Goal: Information Seeking & Learning: Learn about a topic

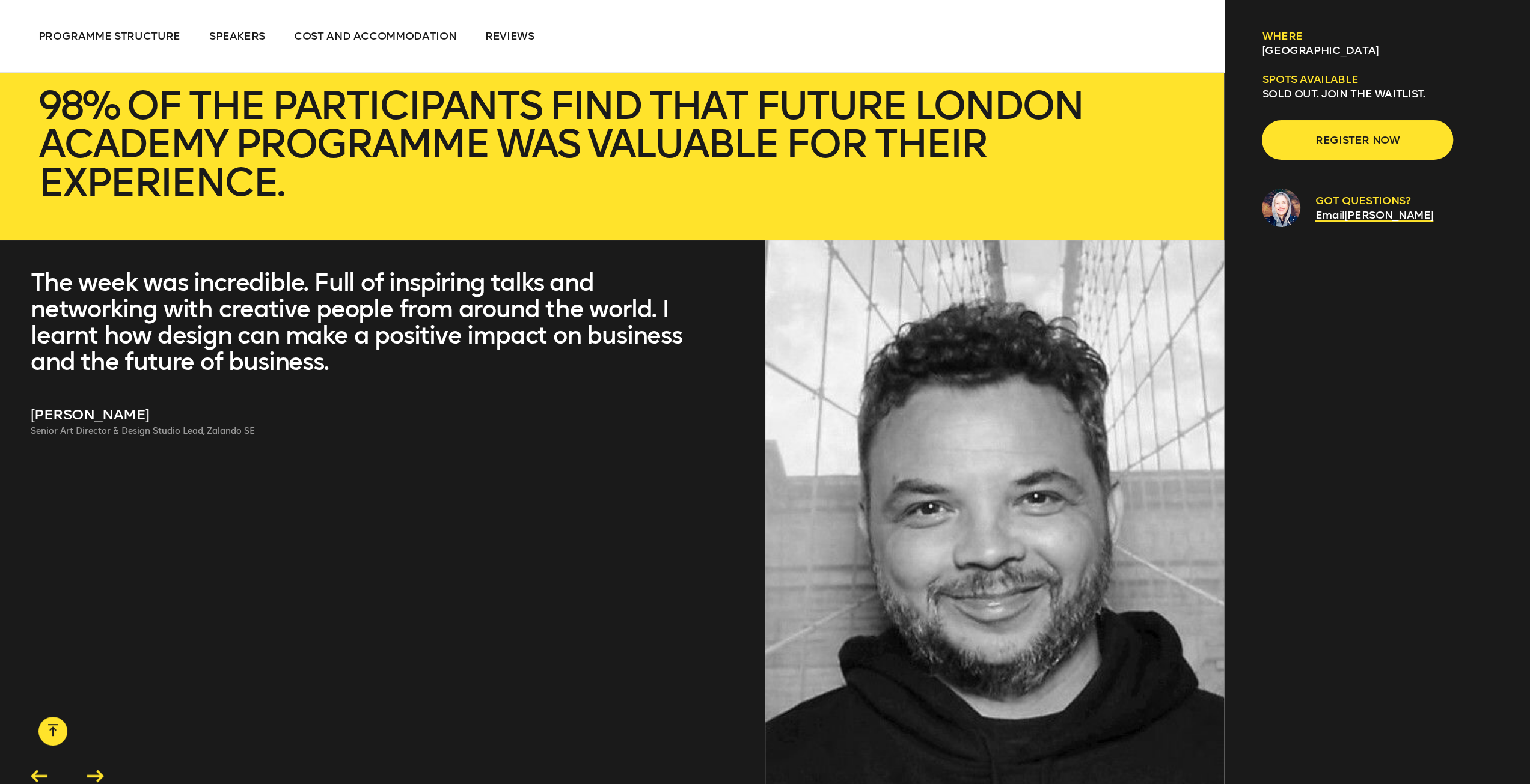
scroll to position [5228, 0]
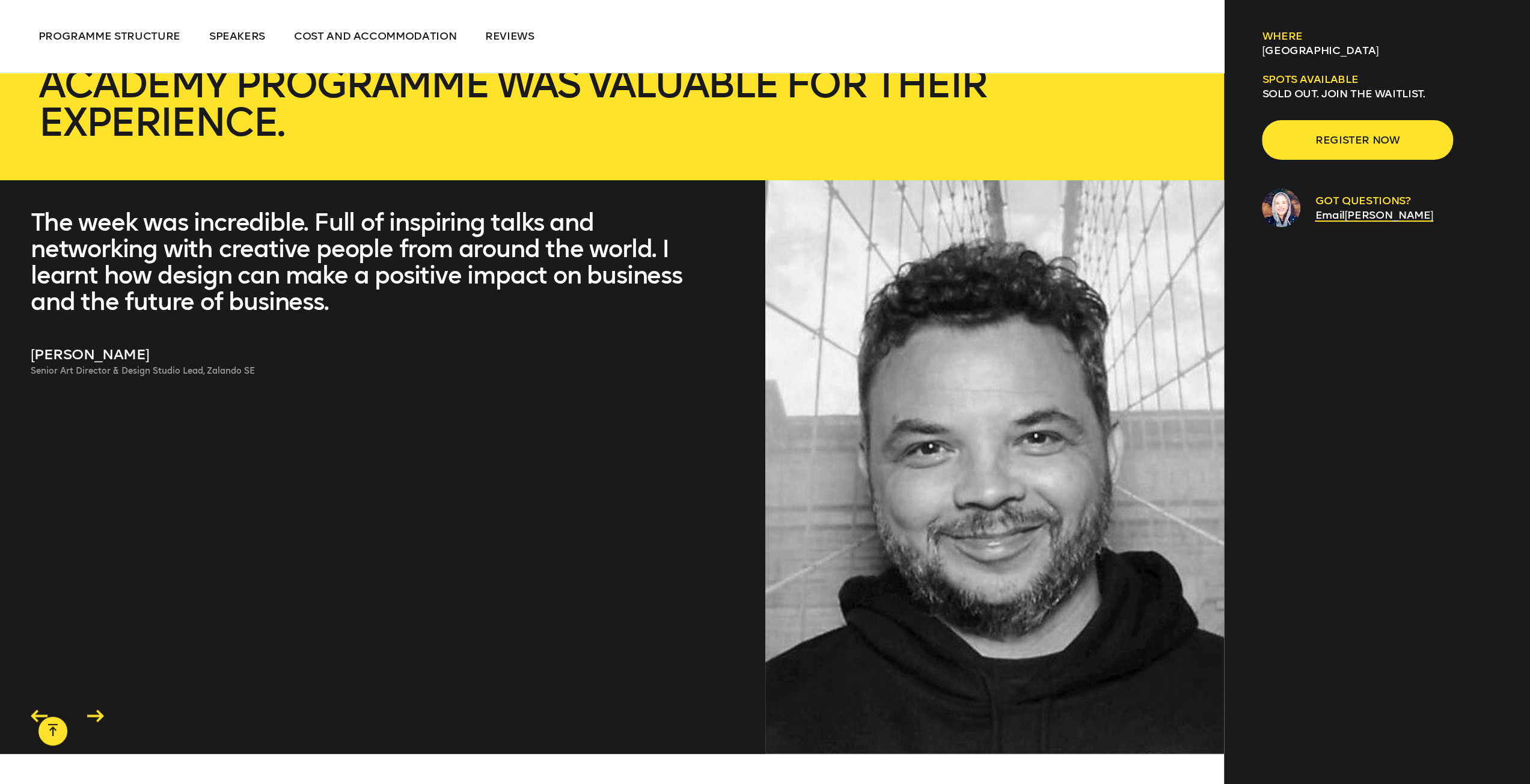
click at [99, 710] on icon at bounding box center [95, 715] width 17 height 12
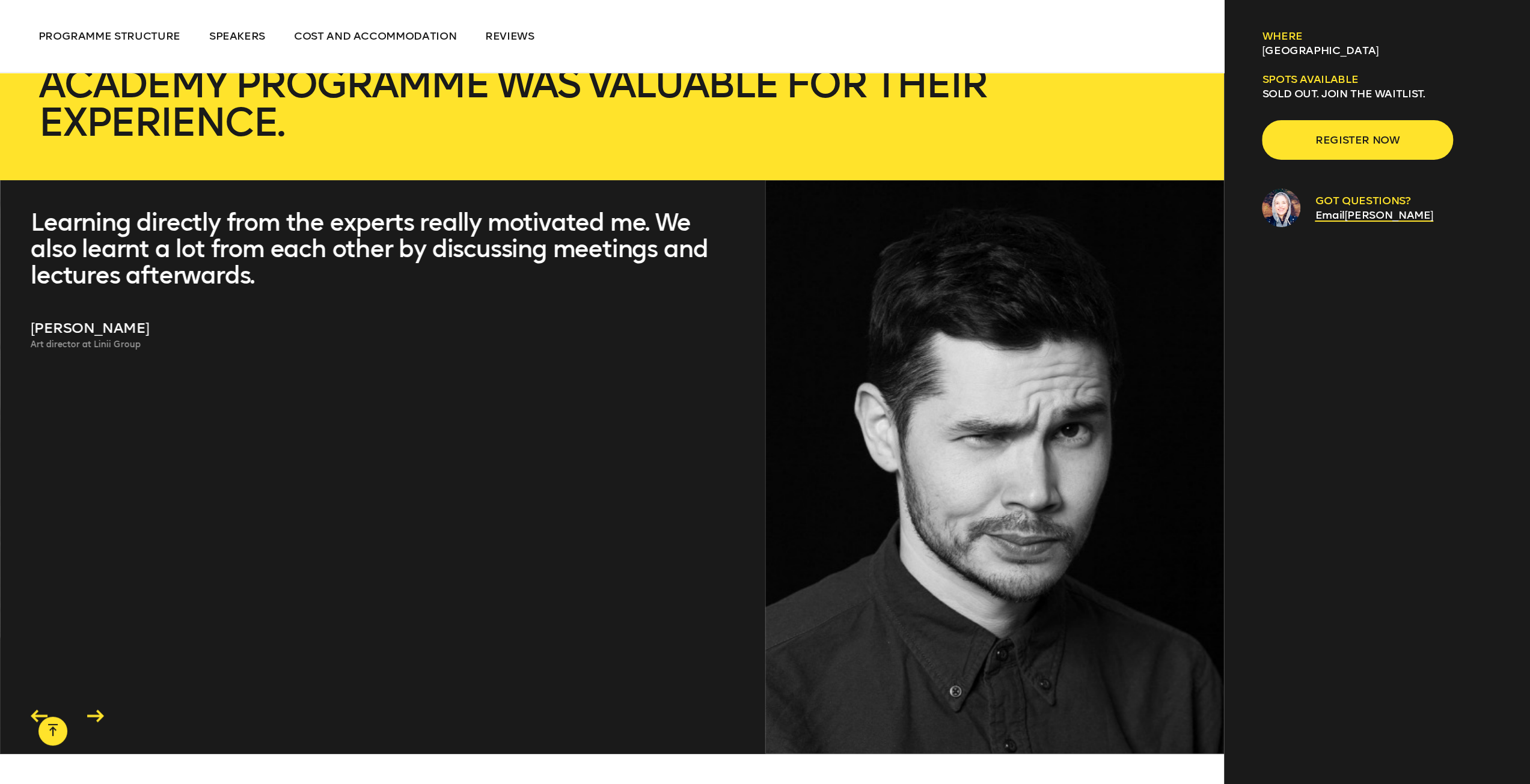
click at [99, 710] on icon at bounding box center [95, 715] width 17 height 12
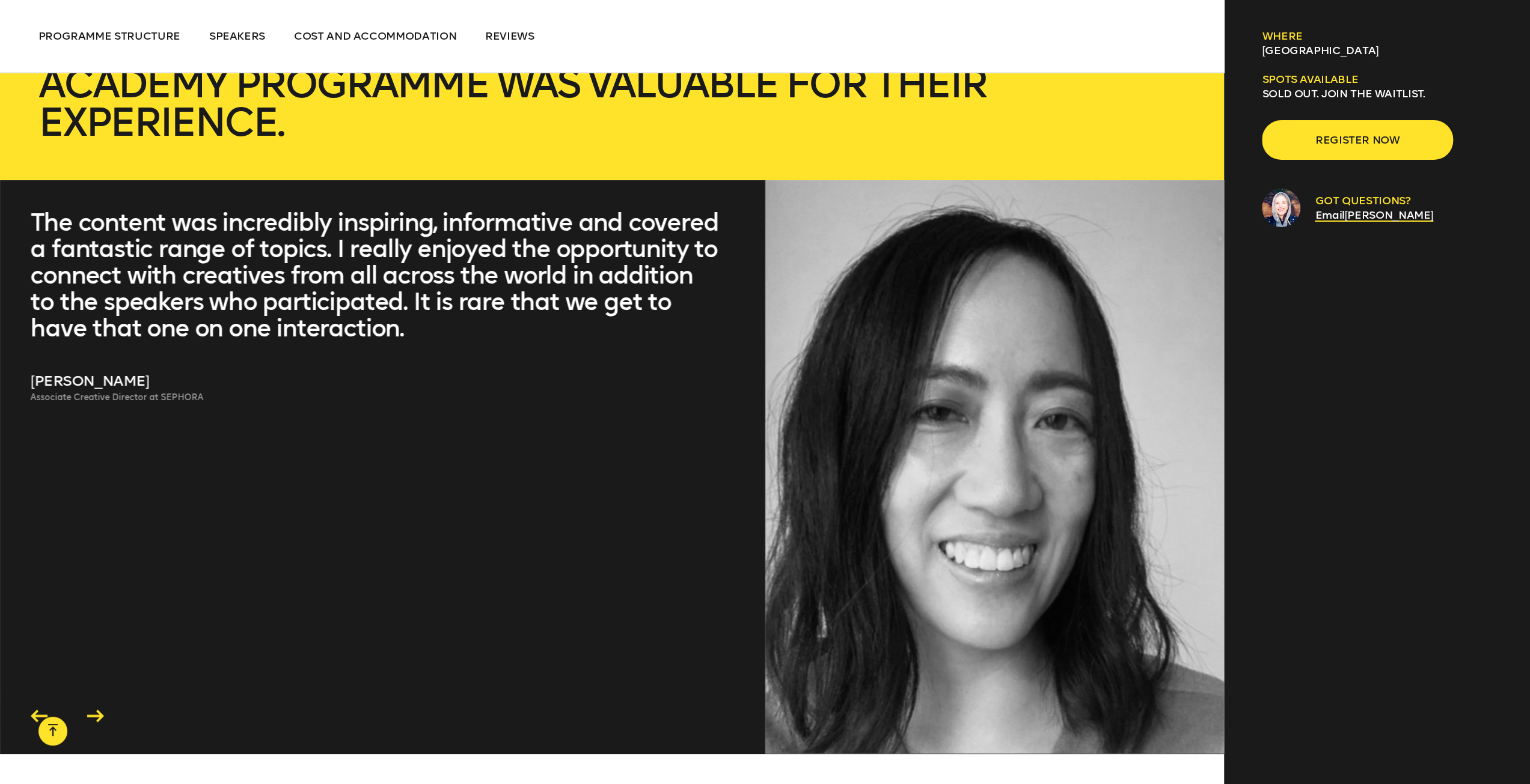
click at [100, 710] on icon at bounding box center [95, 715] width 17 height 12
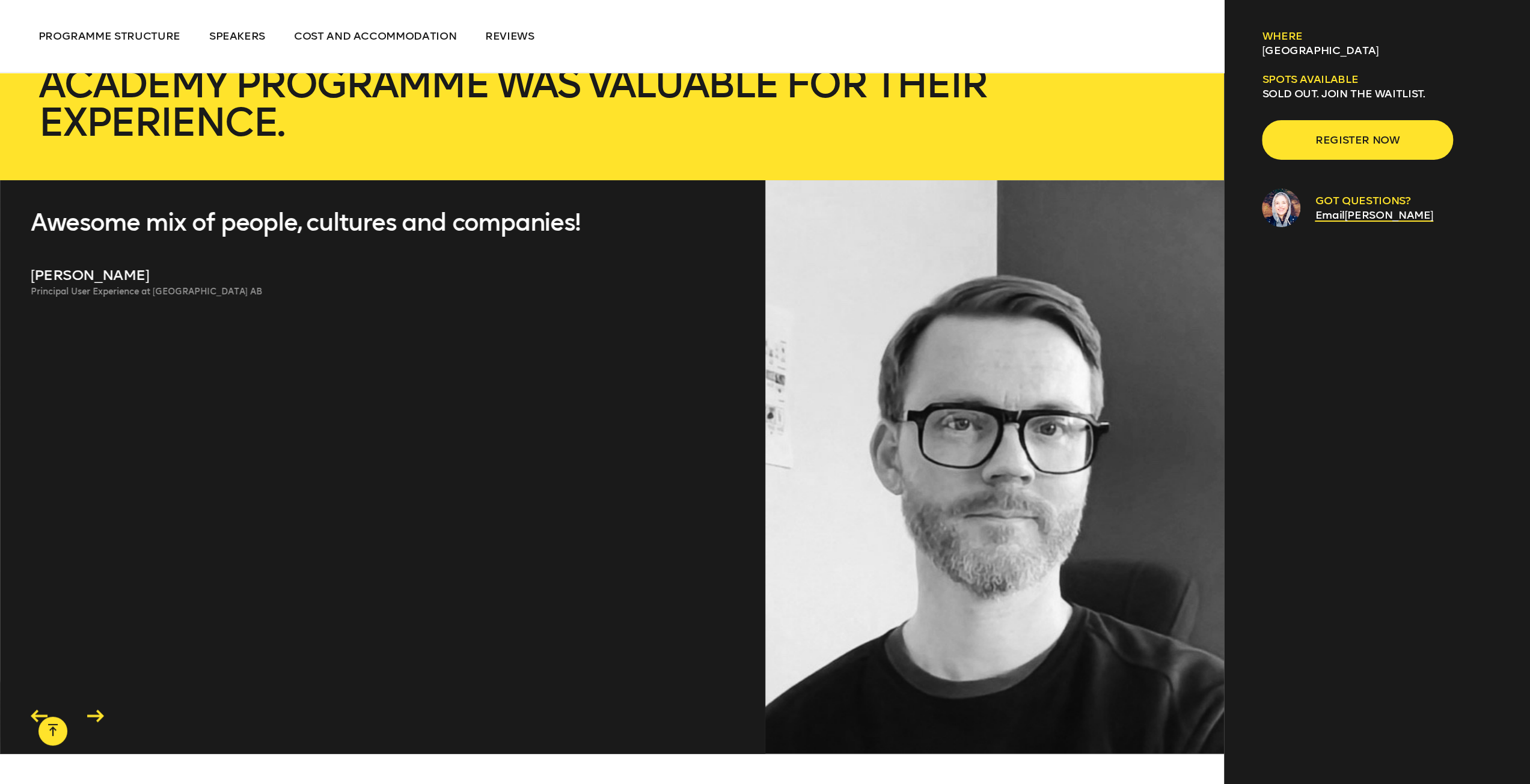
click at [100, 710] on icon at bounding box center [95, 715] width 17 height 12
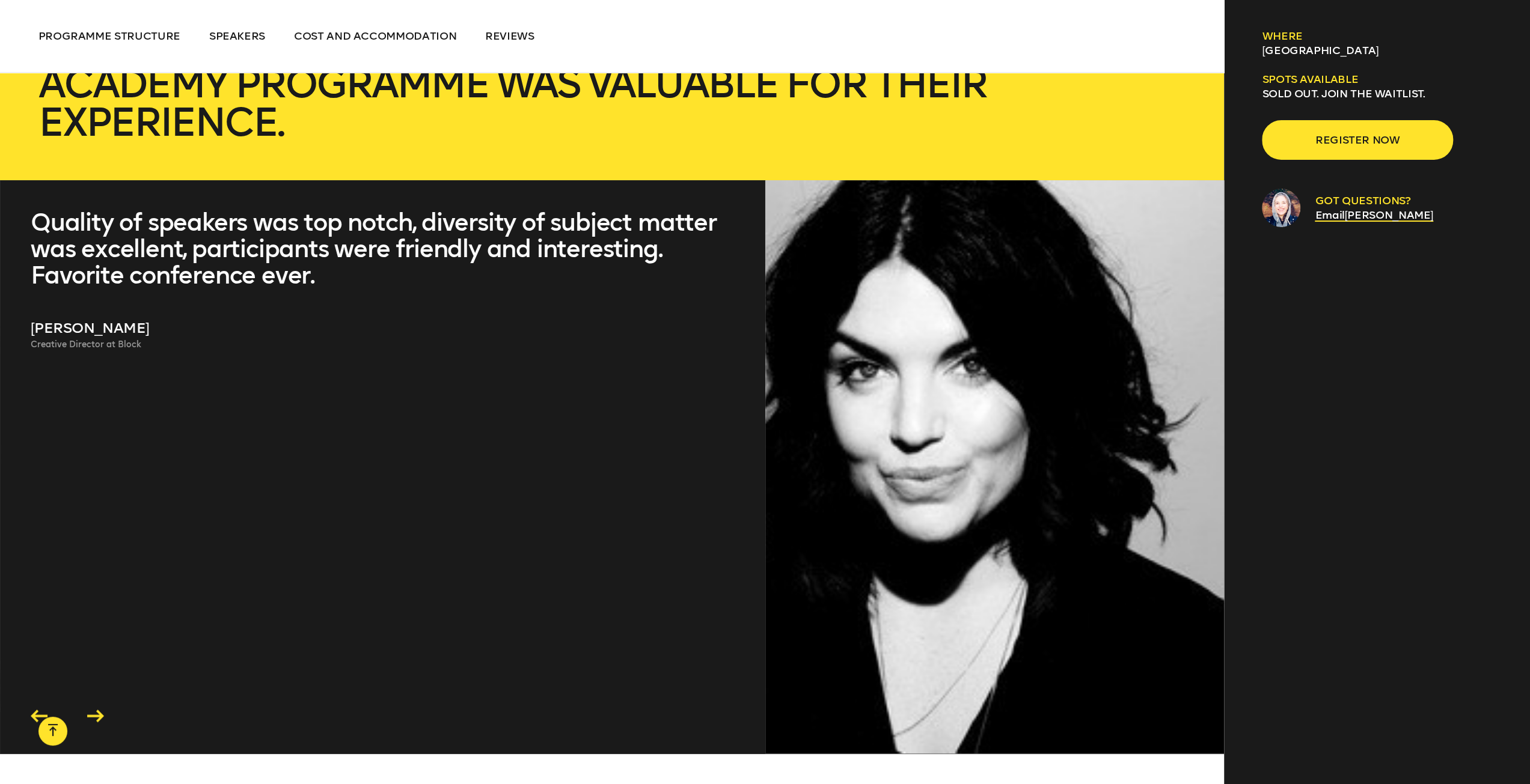
click at [97, 710] on icon at bounding box center [95, 715] width 17 height 12
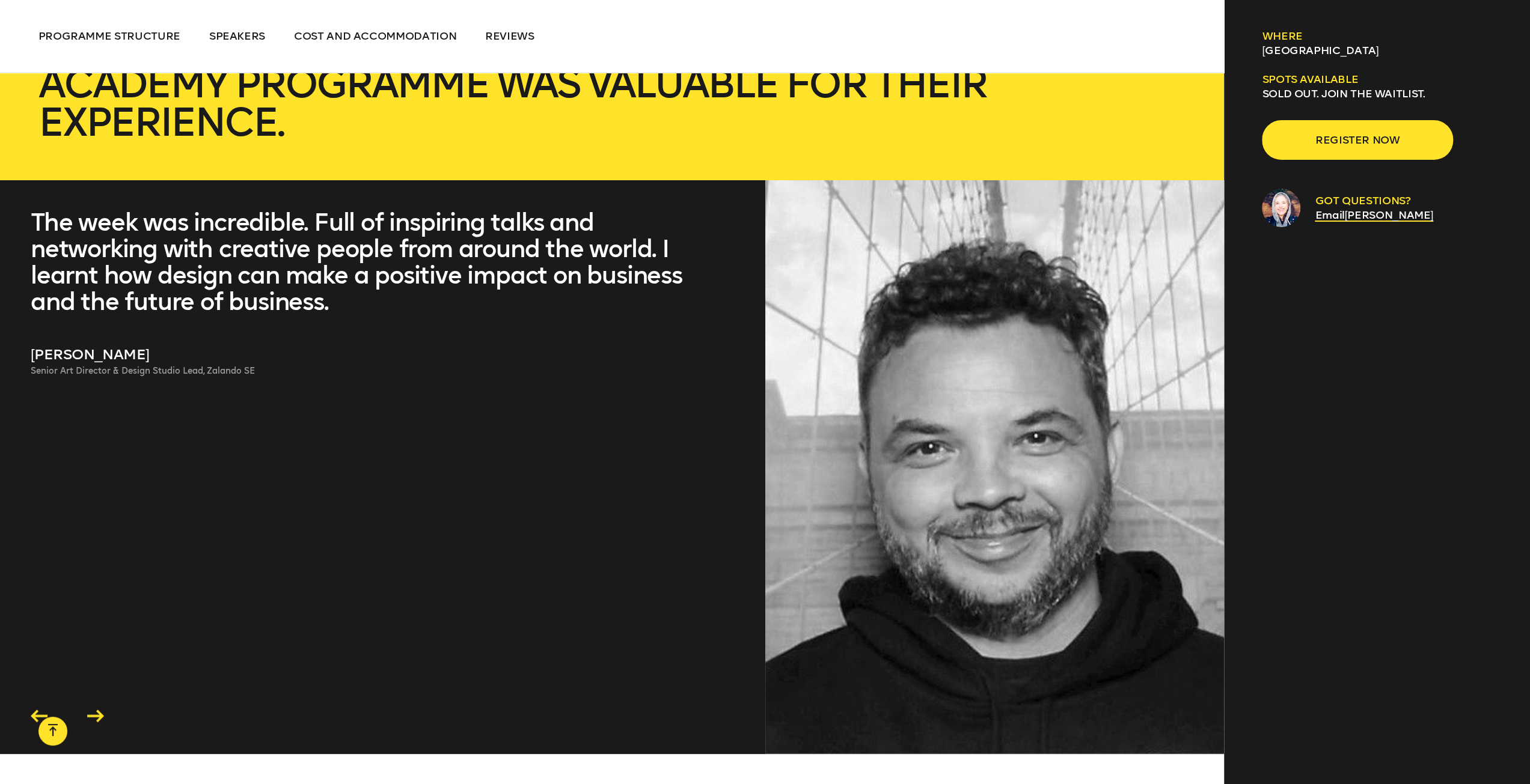
click at [97, 710] on icon at bounding box center [95, 715] width 17 height 12
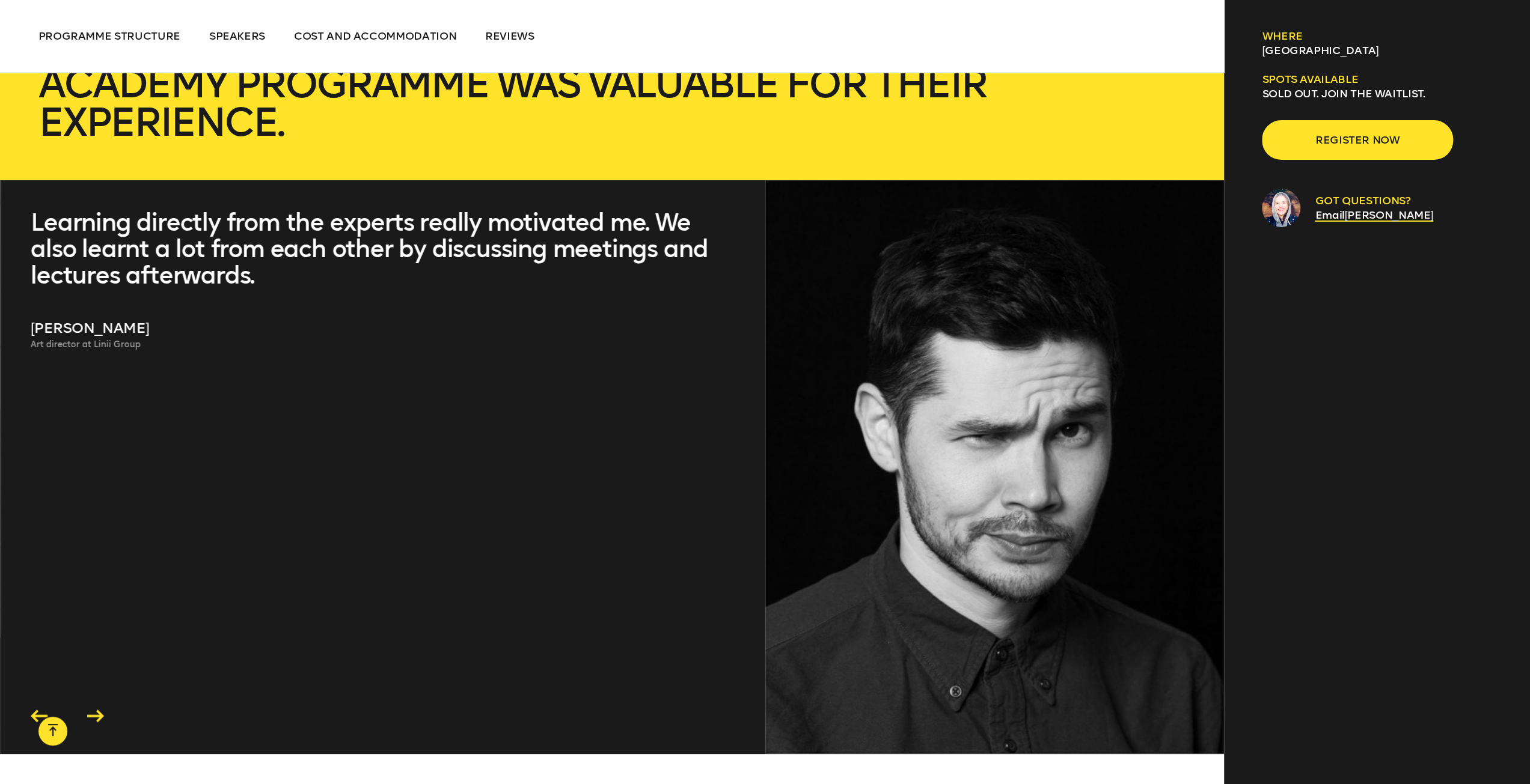
click at [97, 710] on icon at bounding box center [95, 715] width 17 height 12
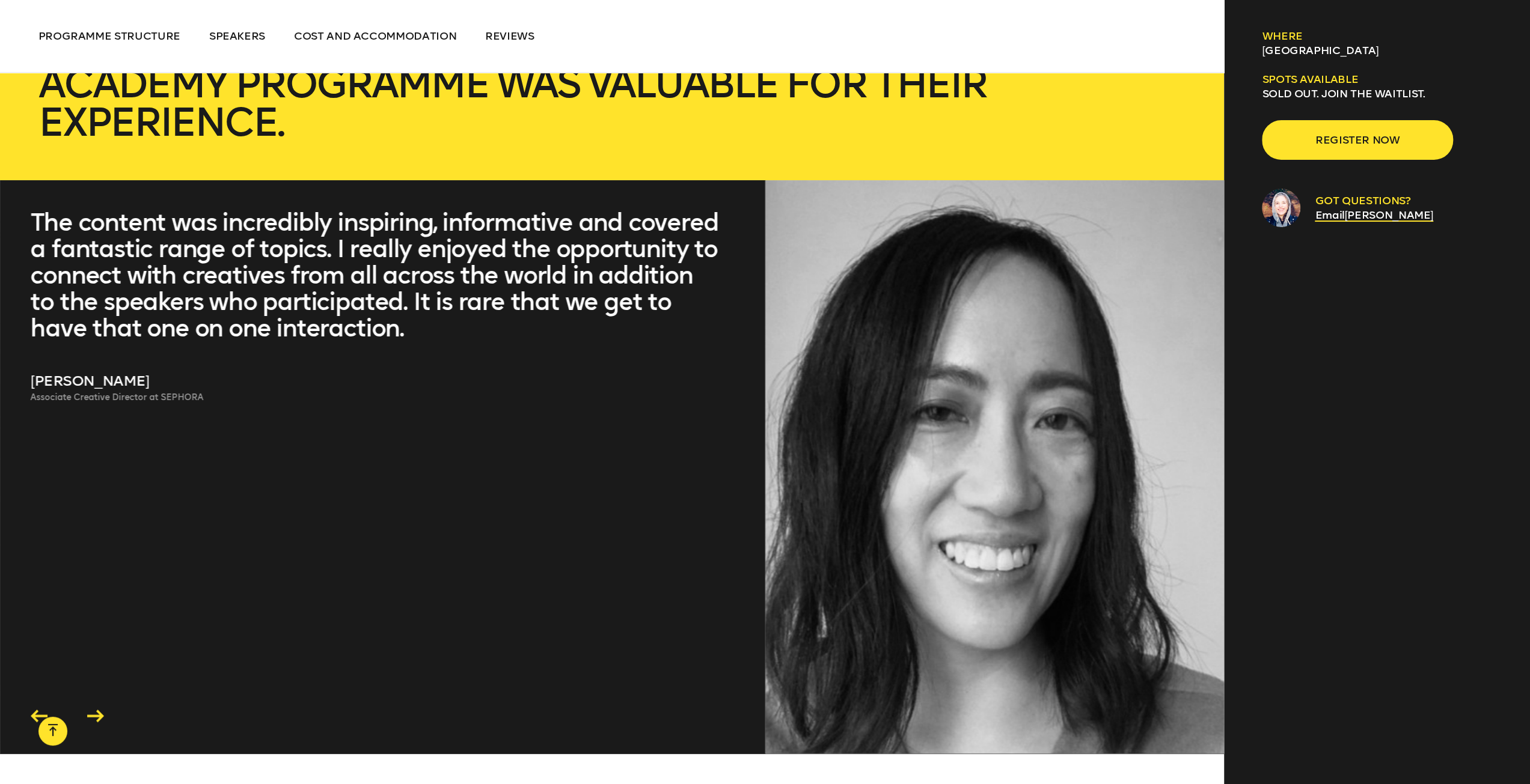
click at [38, 710] on icon at bounding box center [39, 715] width 17 height 12
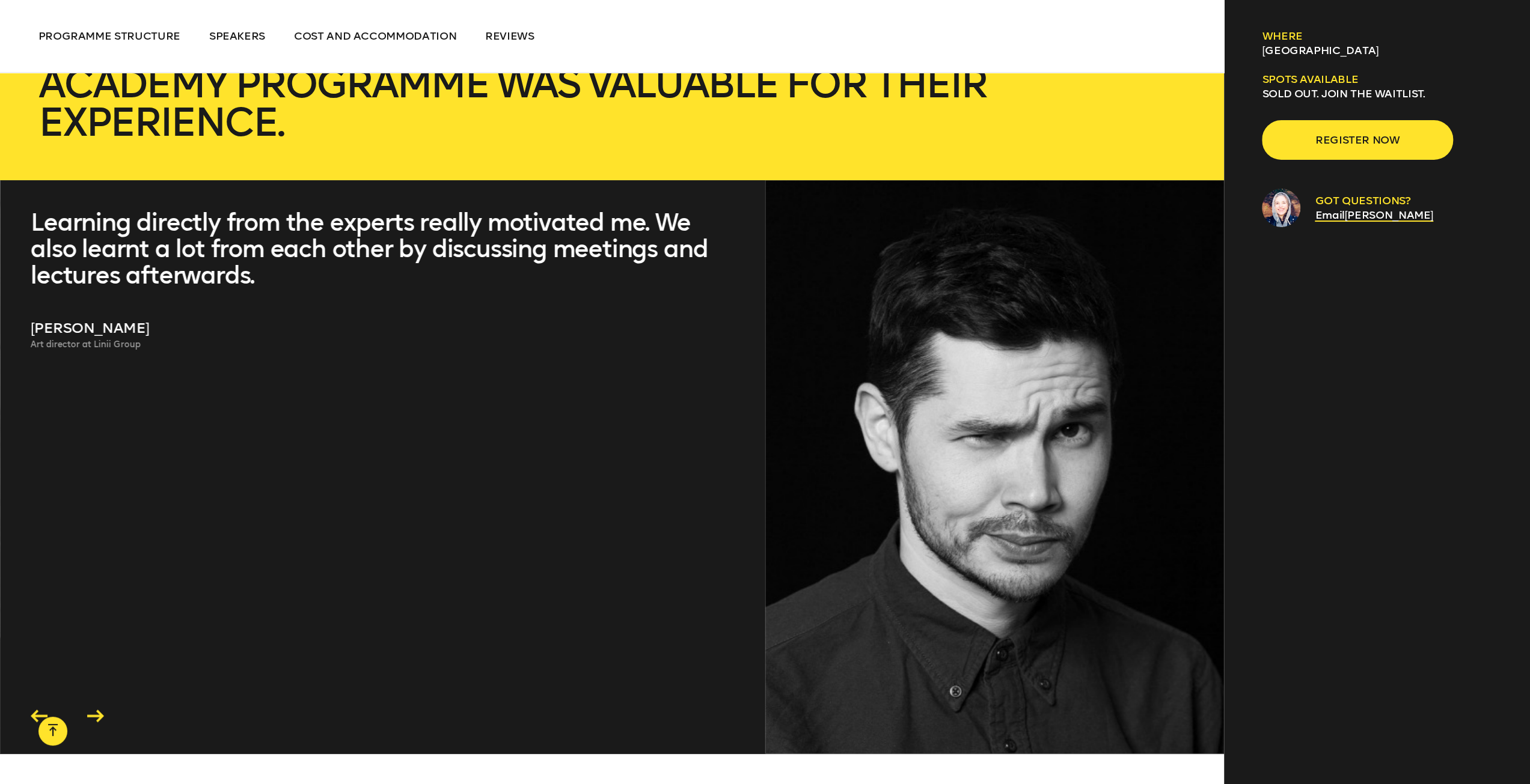
click at [35, 710] on icon at bounding box center [39, 715] width 17 height 12
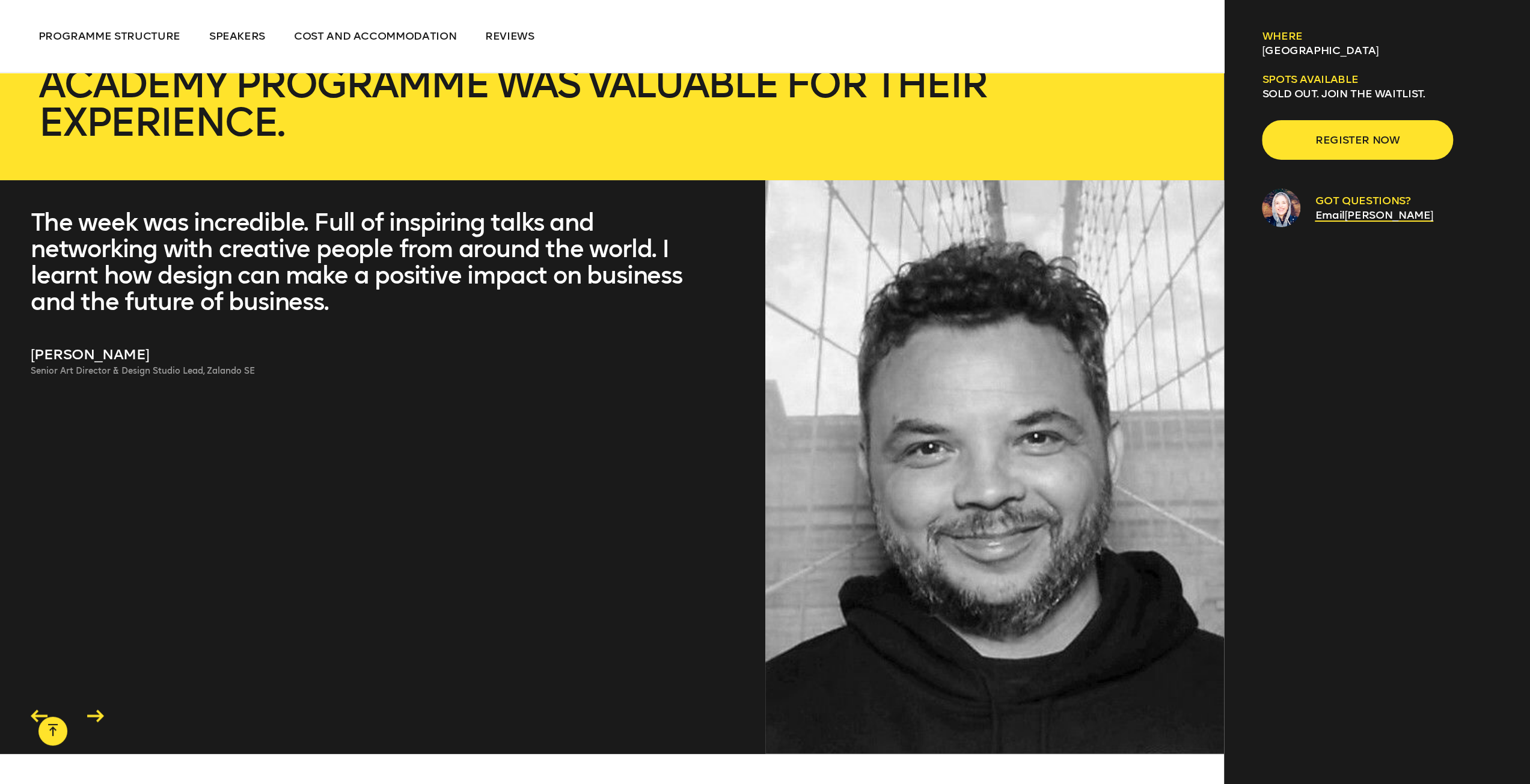
click at [35, 710] on icon at bounding box center [39, 715] width 17 height 12
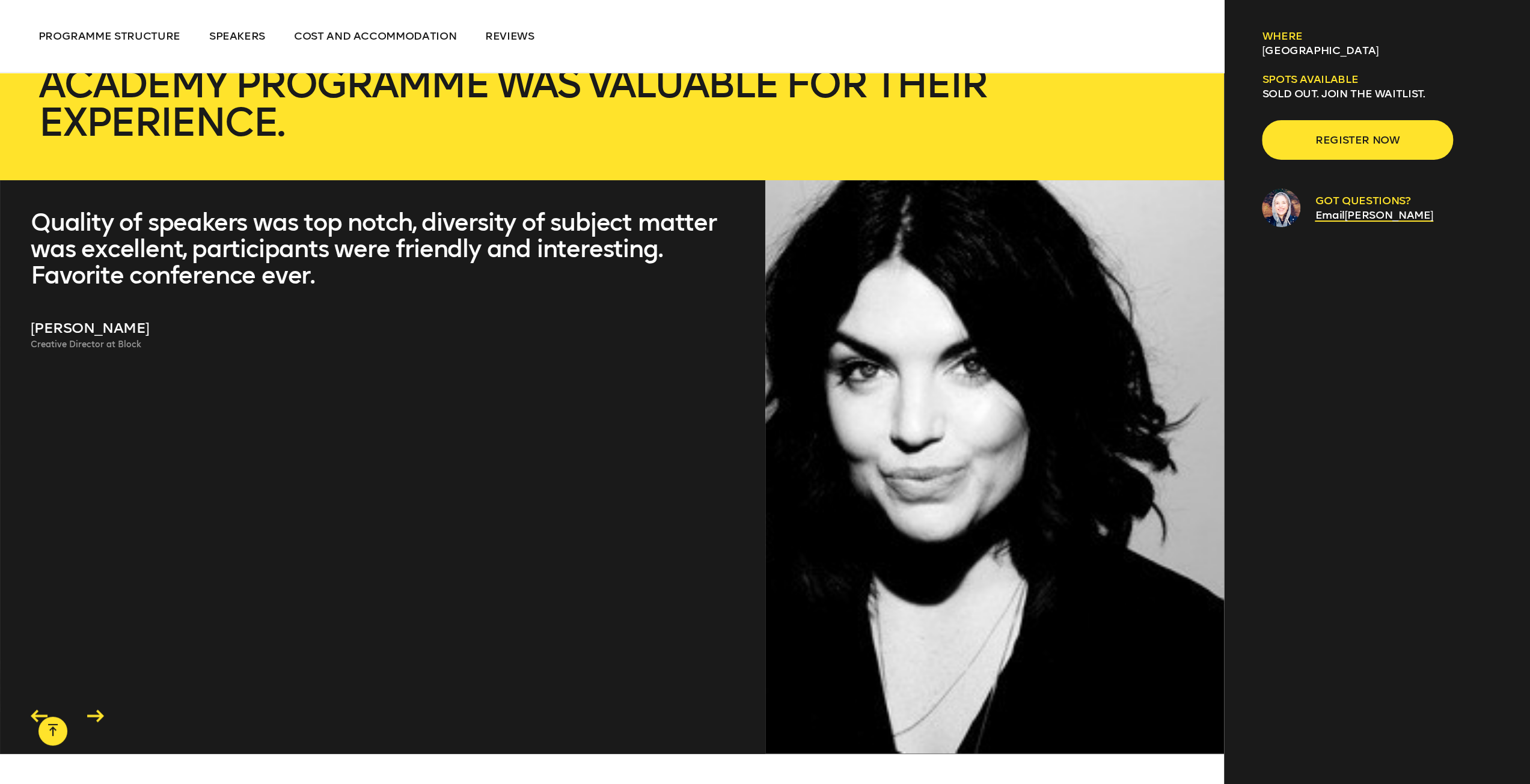
scroll to position [5468, 0]
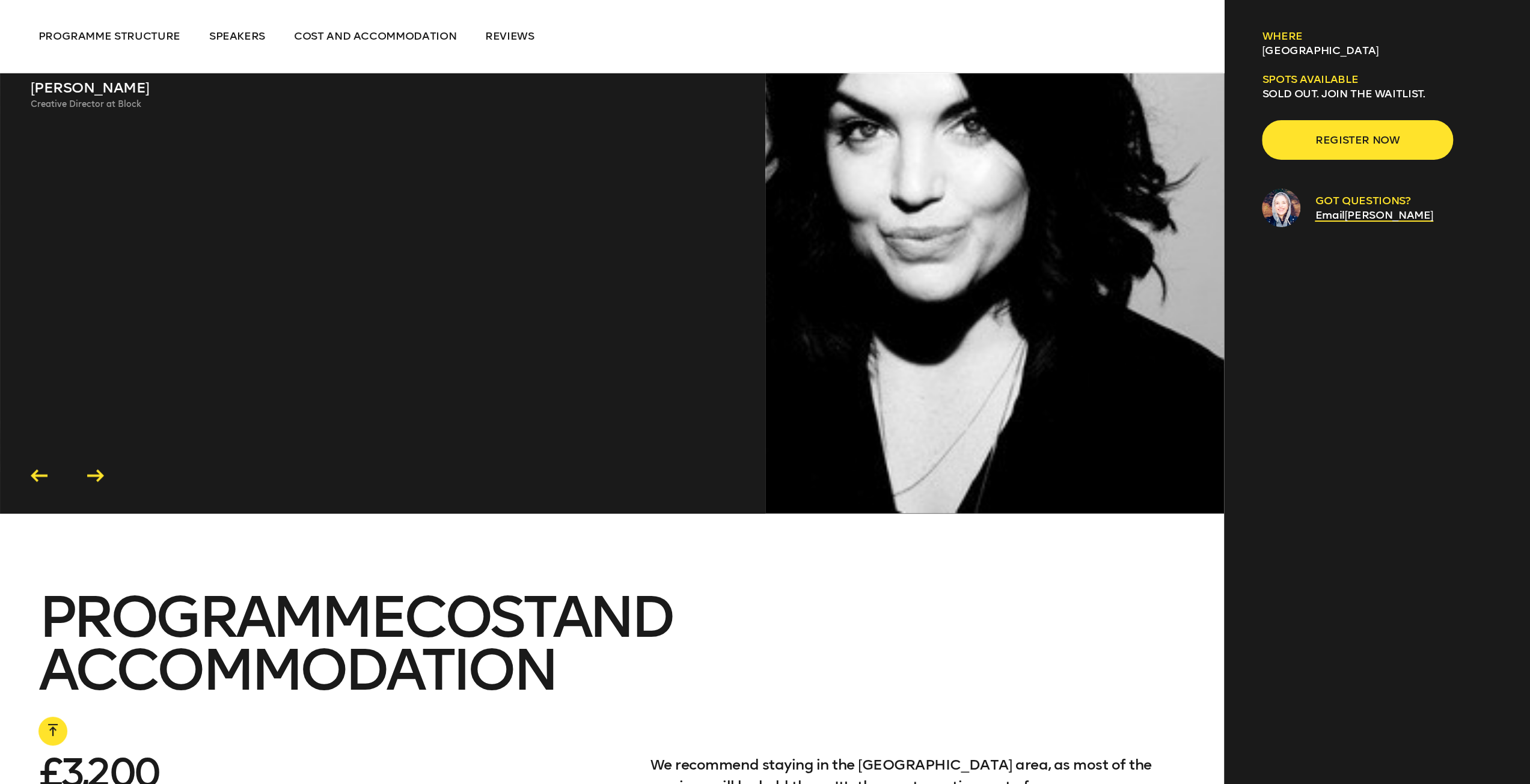
click at [88, 466] on icon at bounding box center [95, 476] width 23 height 19
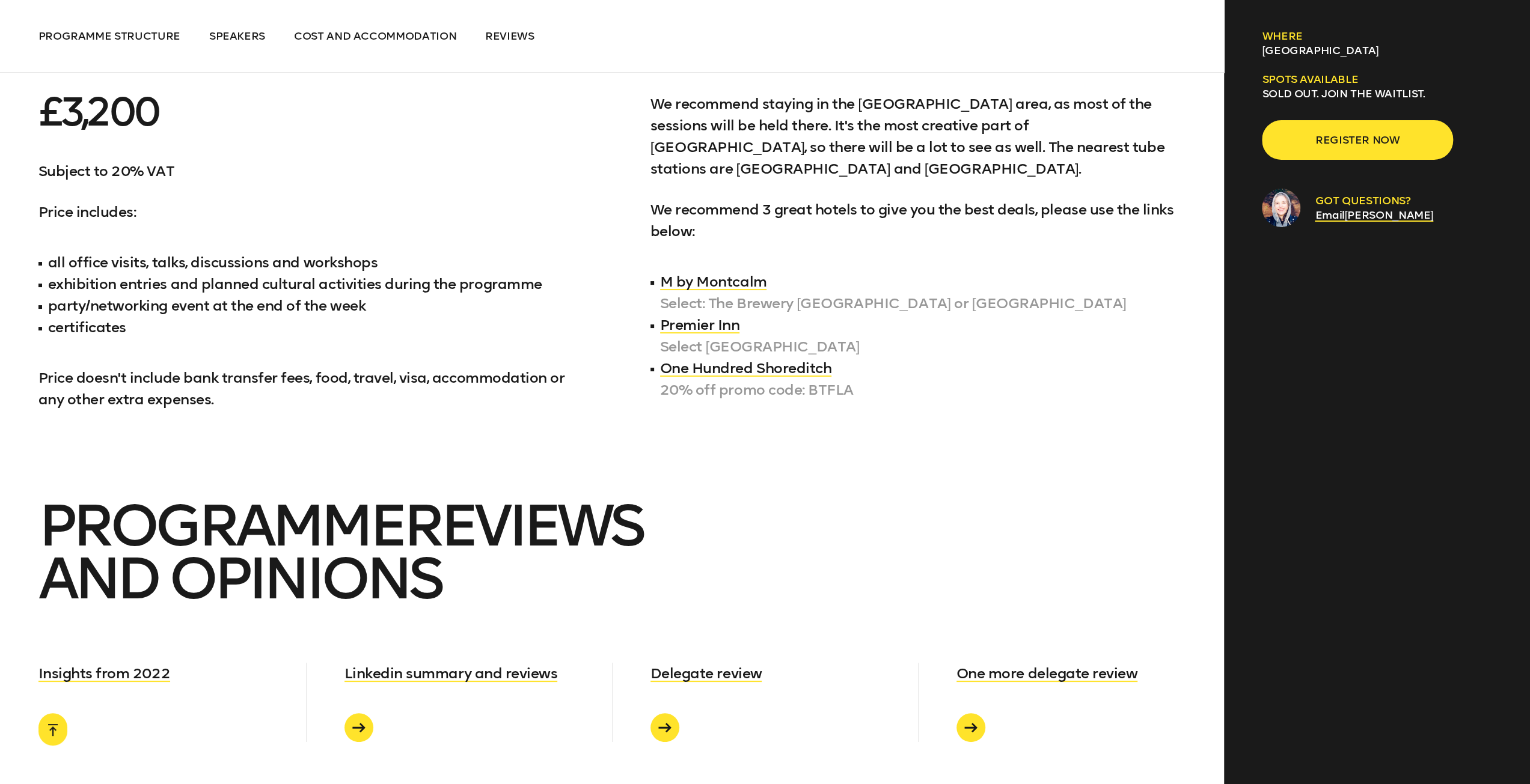
scroll to position [6250, 0]
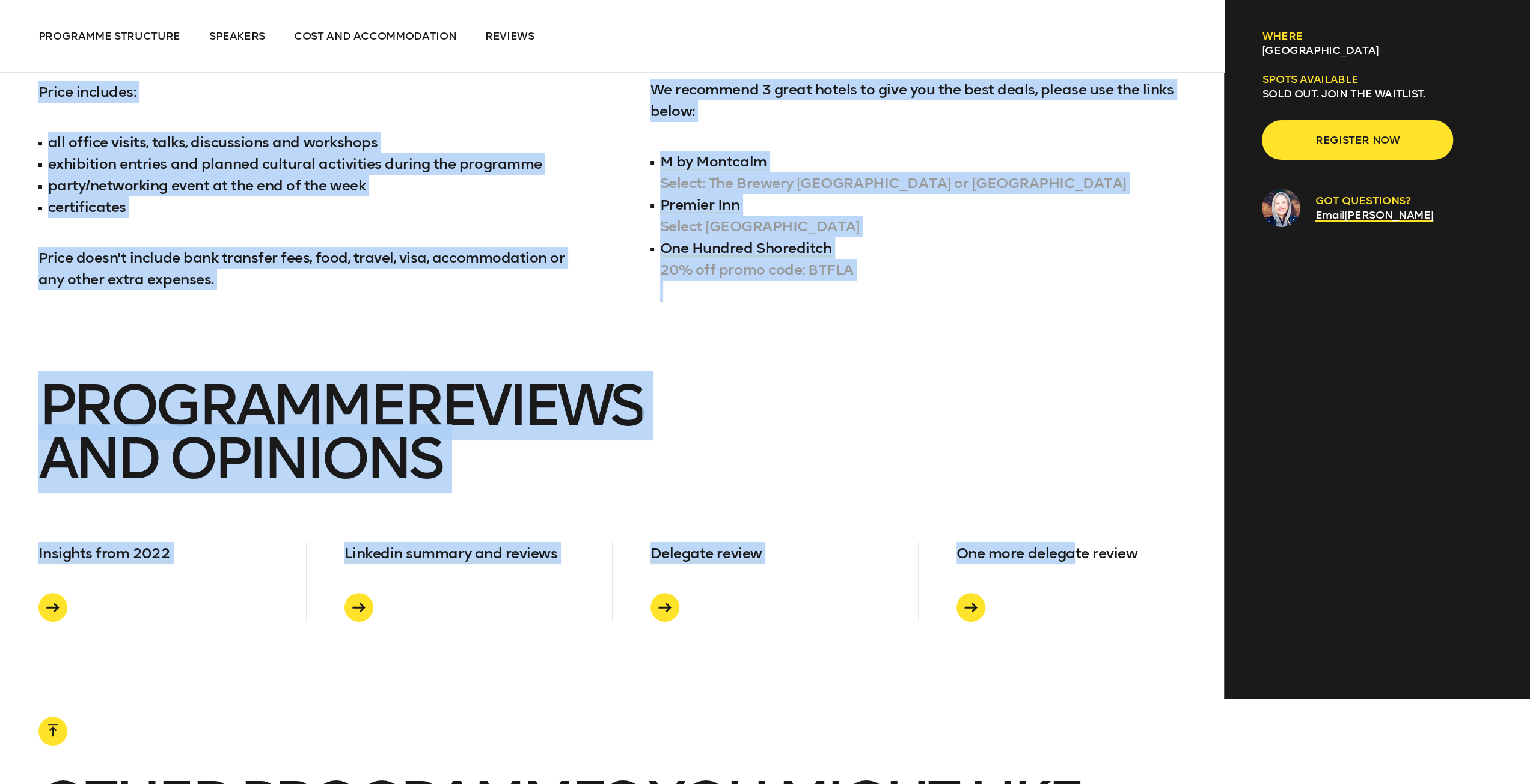
drag, startPoint x: 34, startPoint y: 210, endPoint x: 1073, endPoint y: 582, distance: 1103.6
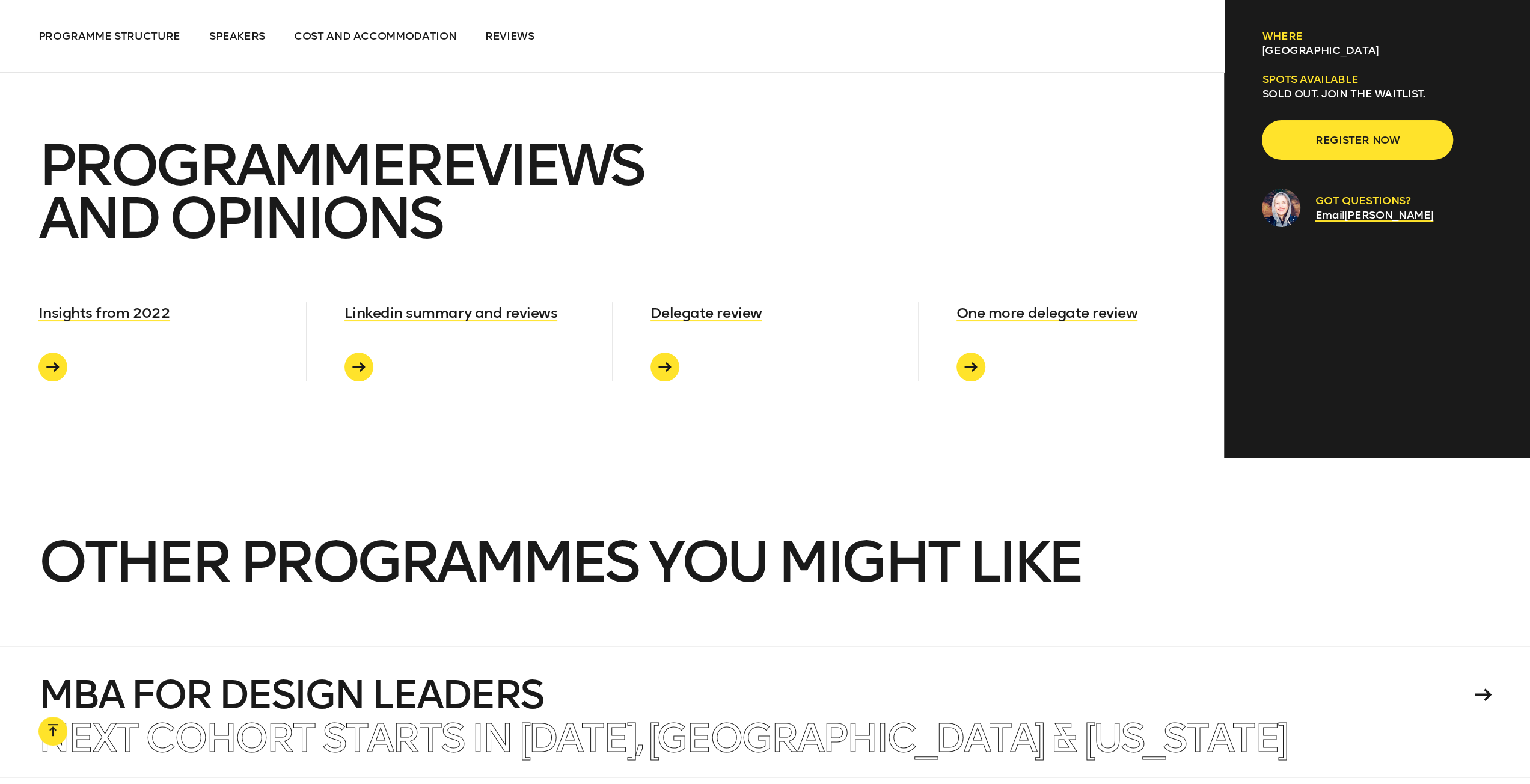
click at [1073, 585] on h2 "Other programmes you might like" at bounding box center [765, 591] width 1454 height 110
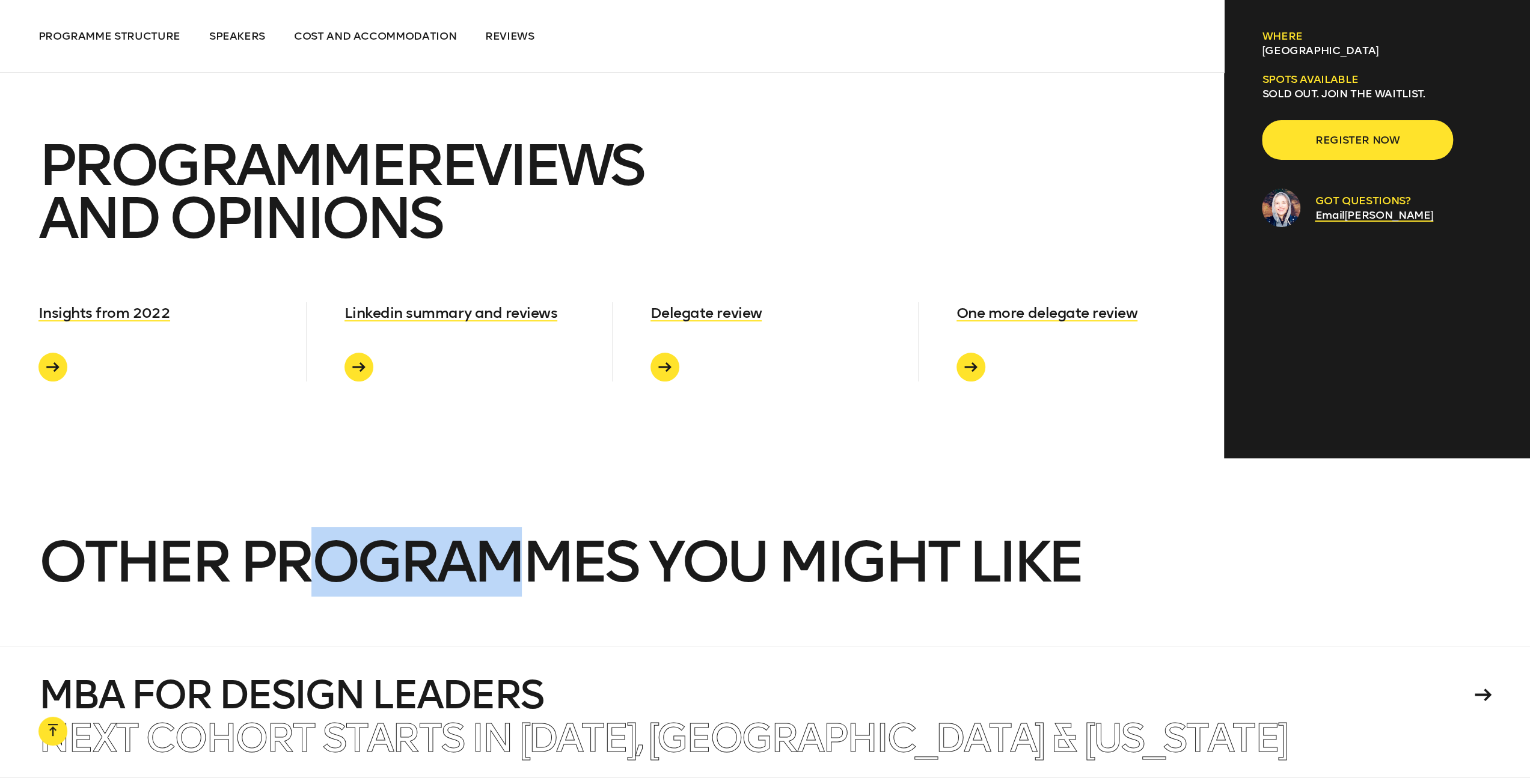
drag, startPoint x: 345, startPoint y: 518, endPoint x: 642, endPoint y: 569, distance: 301.3
click at [634, 568] on h2 "Other programmes you might like" at bounding box center [765, 591] width 1454 height 110
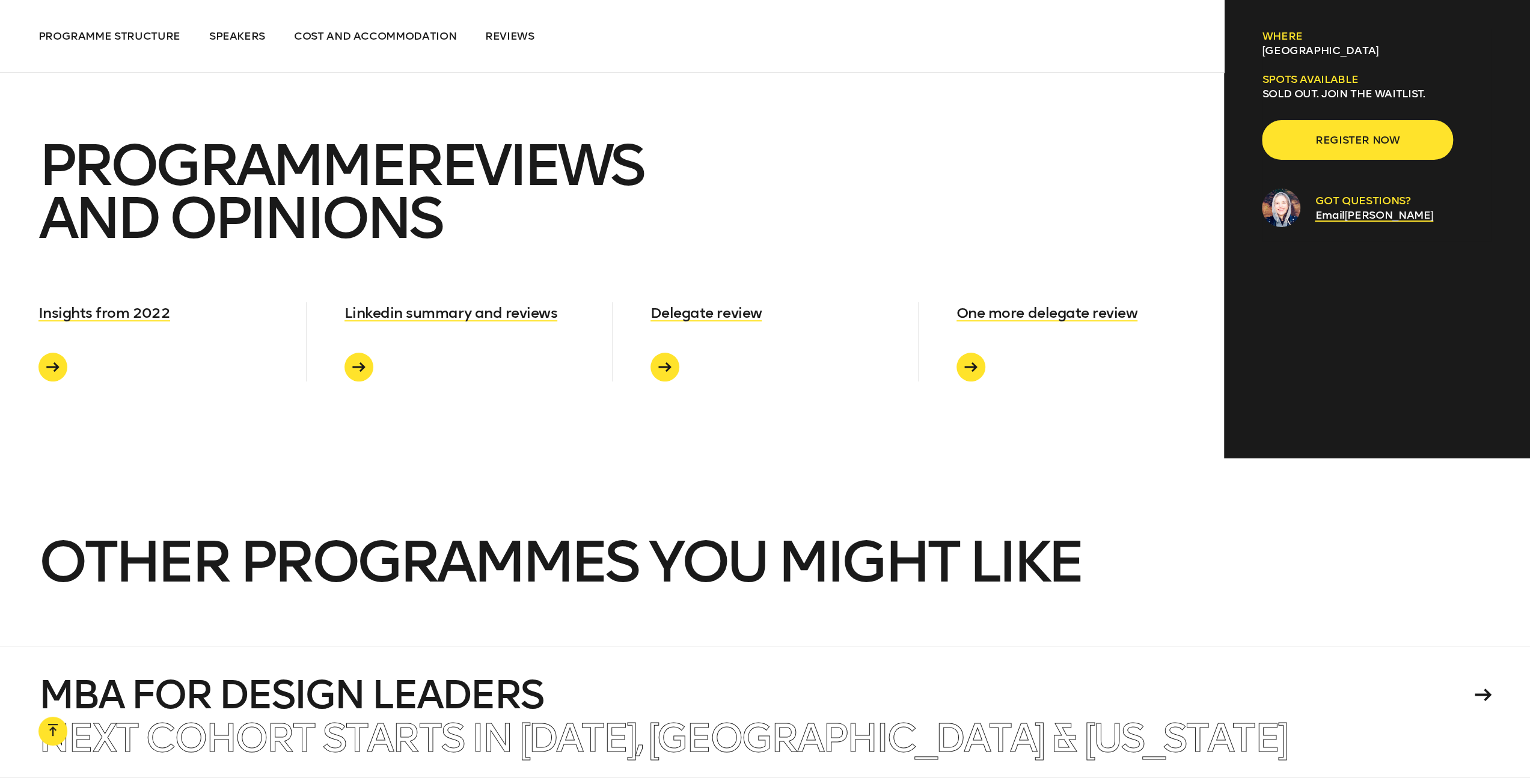
click at [642, 569] on h2 "Other programmes you might like" at bounding box center [765, 591] width 1454 height 110
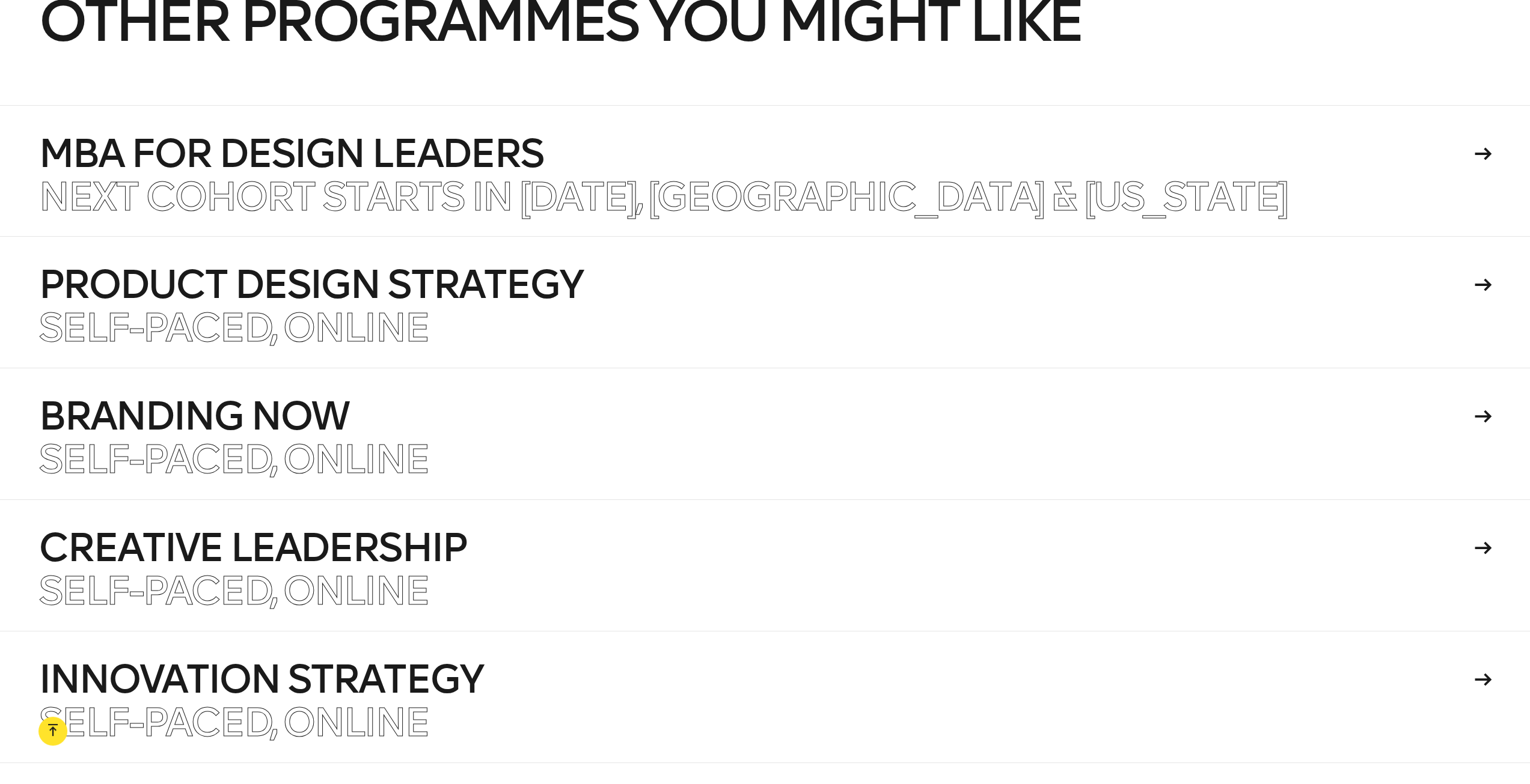
scroll to position [7391, 0]
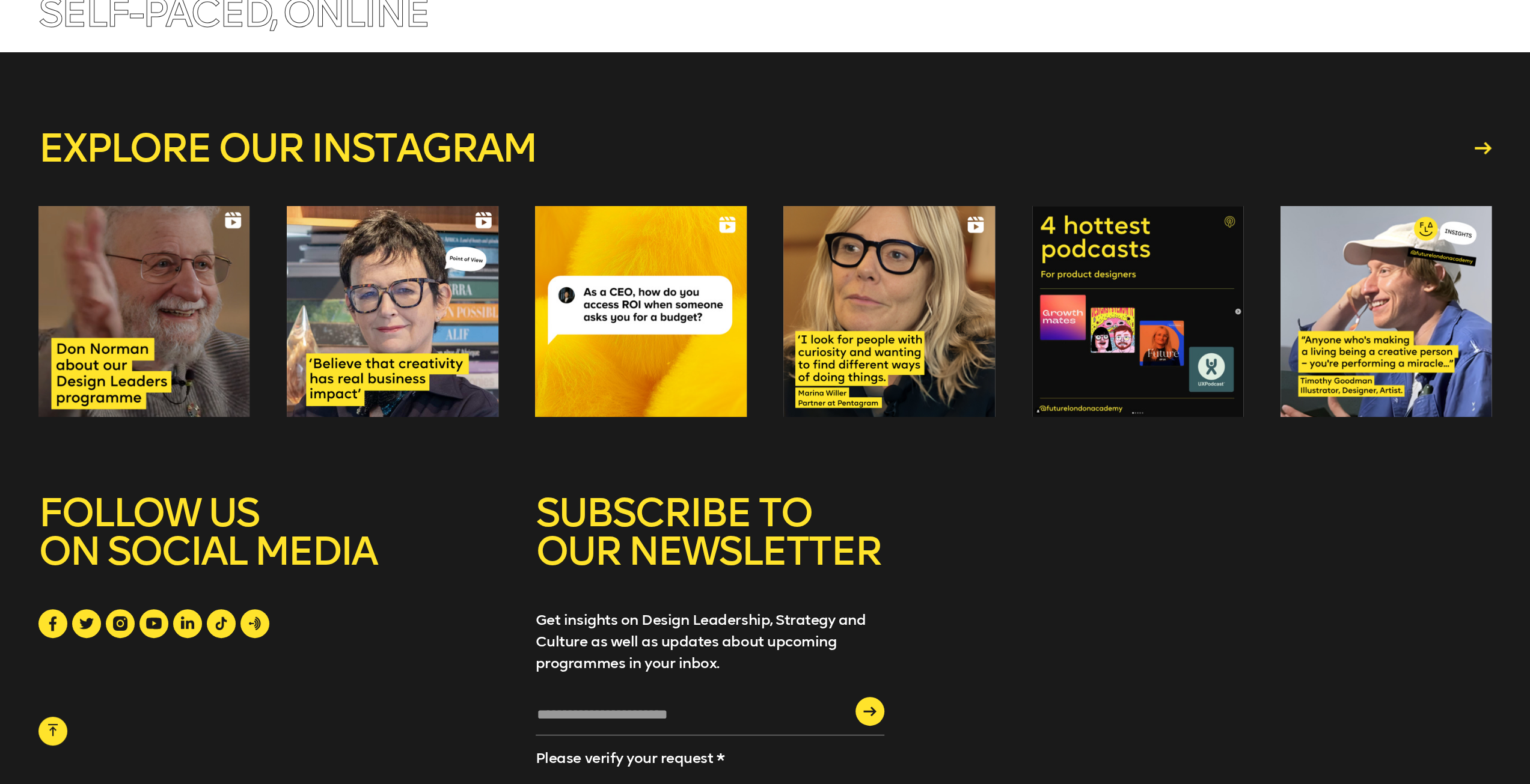
scroll to position [8048, 0]
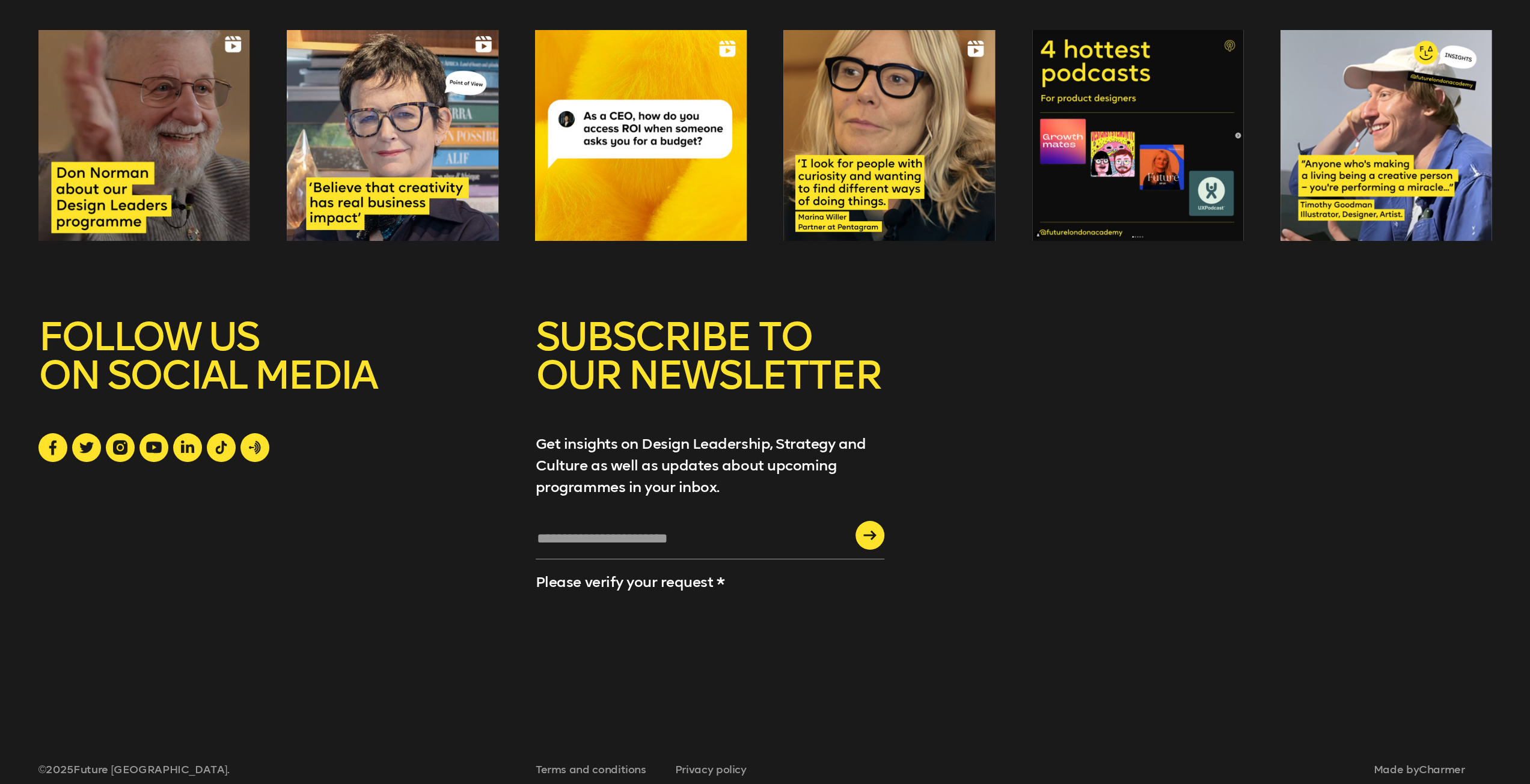
click at [1225, 446] on div "SUBSCRIBE TO OUR NEWSLETTER Get insights on Design Leadership, Strategy and Cul…" at bounding box center [765, 502] width 1454 height 368
